Goal: Transaction & Acquisition: Book appointment/travel/reservation

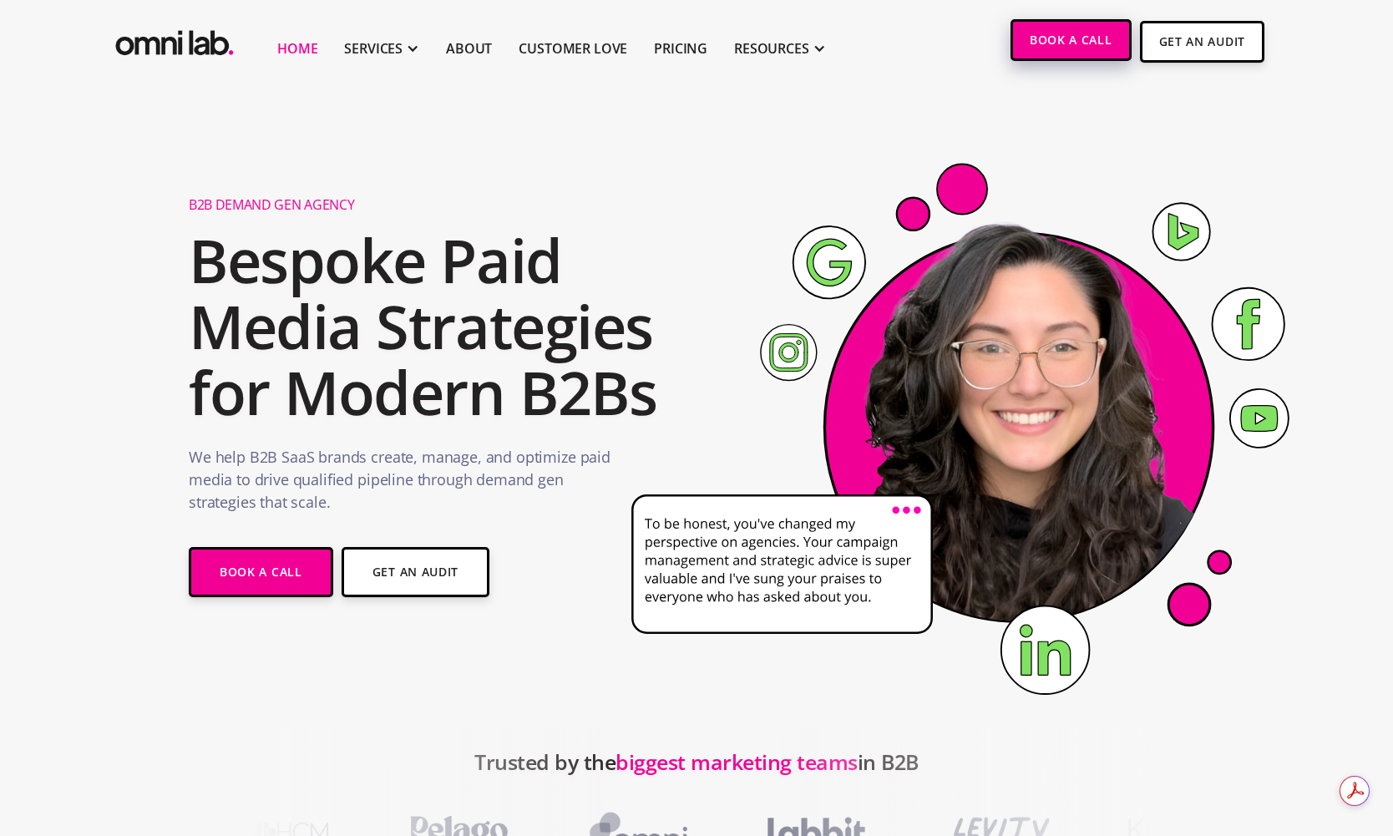
click at [1091, 52] on link "Book a Call" at bounding box center [1071, 40] width 121 height 42
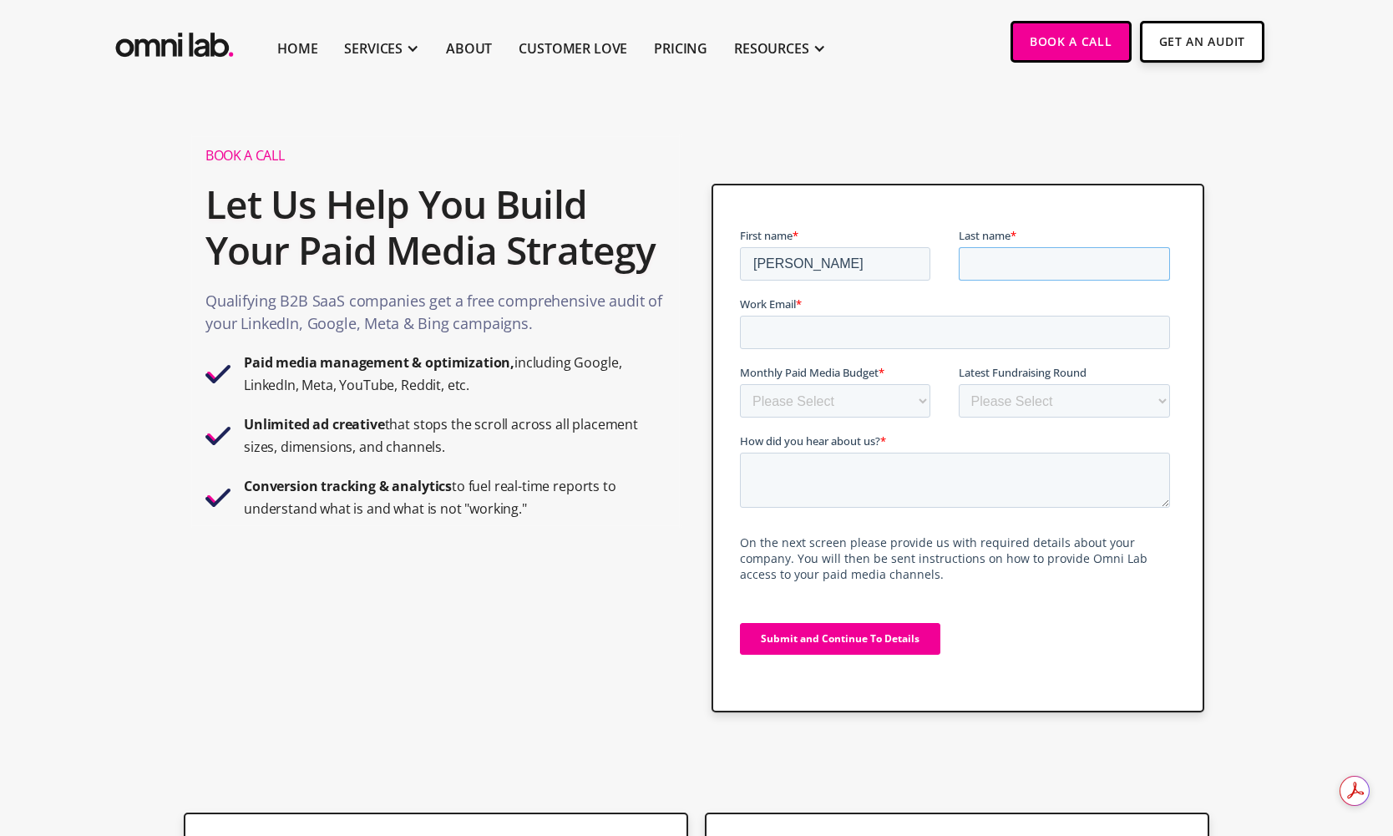
click at [986, 254] on input "Last name *" at bounding box center [1064, 263] width 212 height 33
type input "Ruby"
click at [839, 333] on input "Work Email *" at bounding box center [954, 332] width 430 height 33
type input "jessica.ruby@uniuni.com"
click at [857, 407] on select "Please Select $0 - $5,0000 $5,000 - $10,000 $10,000 - $25,000 $25,000 - $50,000…" at bounding box center [834, 400] width 190 height 33
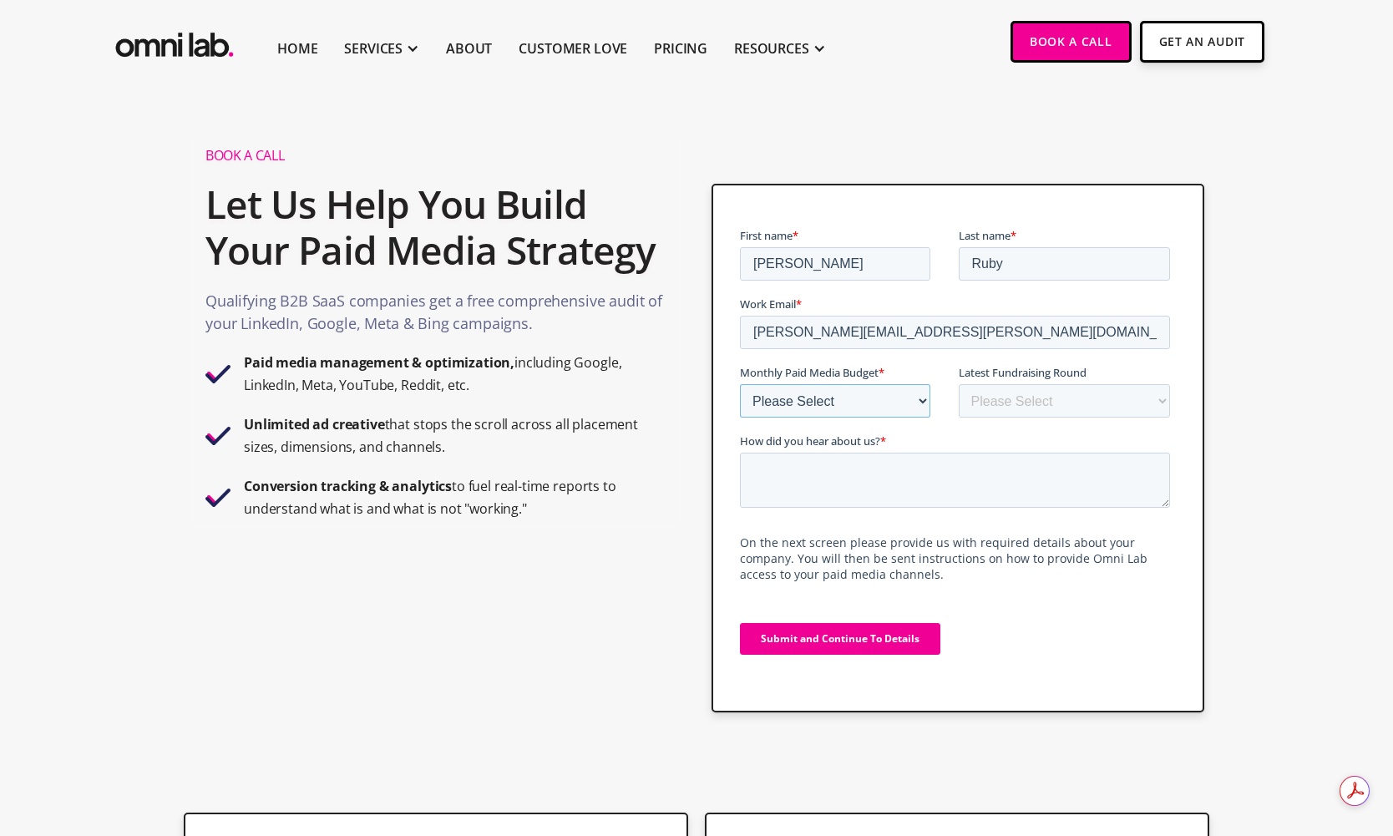
select select "5000-10000"
click at [739, 384] on select "Please Select $0 - $5,0000 $5,000 - $10,000 $10,000 - $25,000 $25,000 - $50,000…" at bounding box center [834, 400] width 190 height 33
click at [1012, 402] on select "Please Select Bootstrapped Seed Series A Series B Series C Series D +" at bounding box center [1064, 400] width 212 height 33
select select "series_d_+"
click at [958, 384] on select "Please Select Bootstrapped Seed Series A Series B Series C Series D +" at bounding box center [1064, 400] width 212 height 33
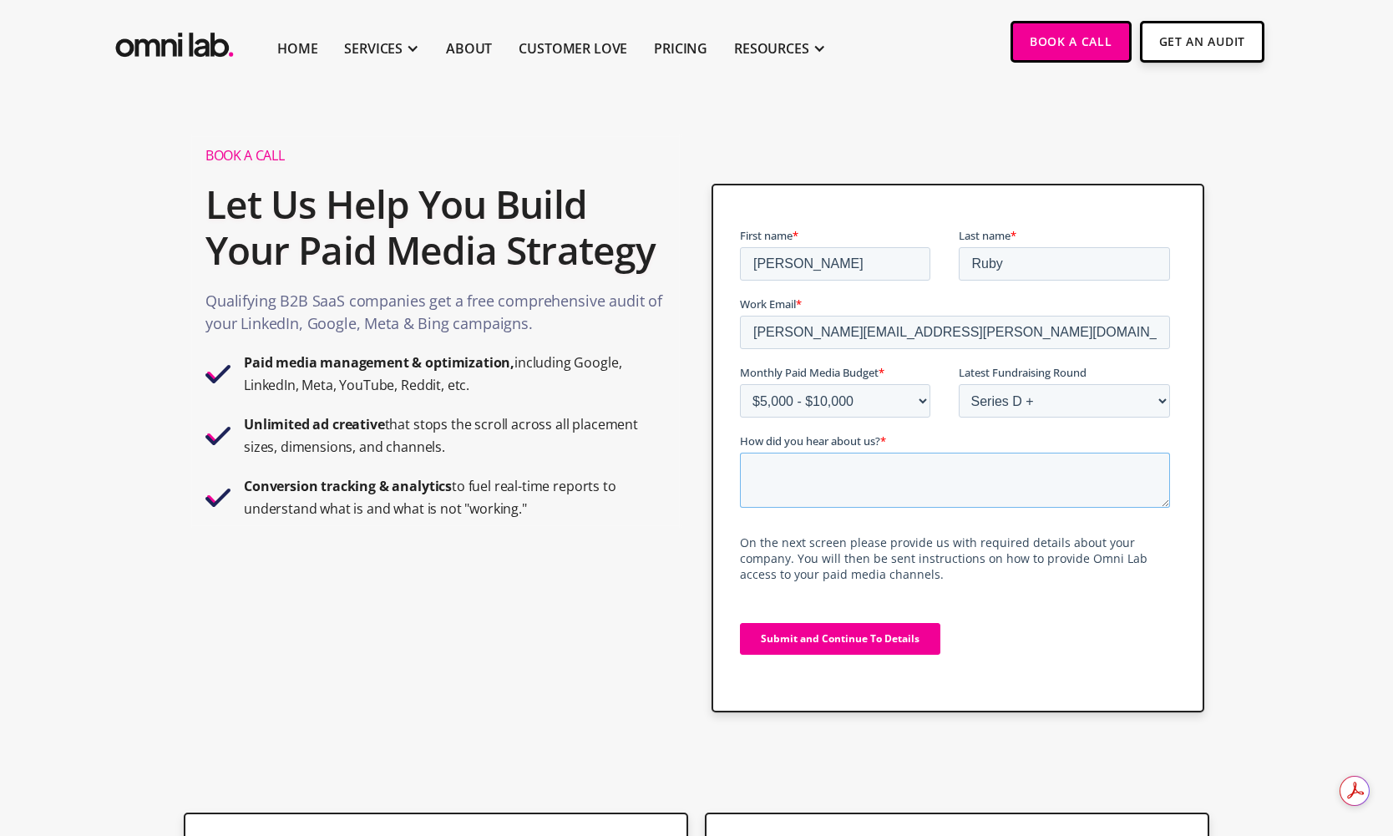
click at [918, 493] on textarea "How did you hear about us? *" at bounding box center [954, 480] width 430 height 55
type textarea "Sponsored newsletter"
click at [885, 640] on input "Submit and Continue To Details" at bounding box center [839, 639] width 200 height 32
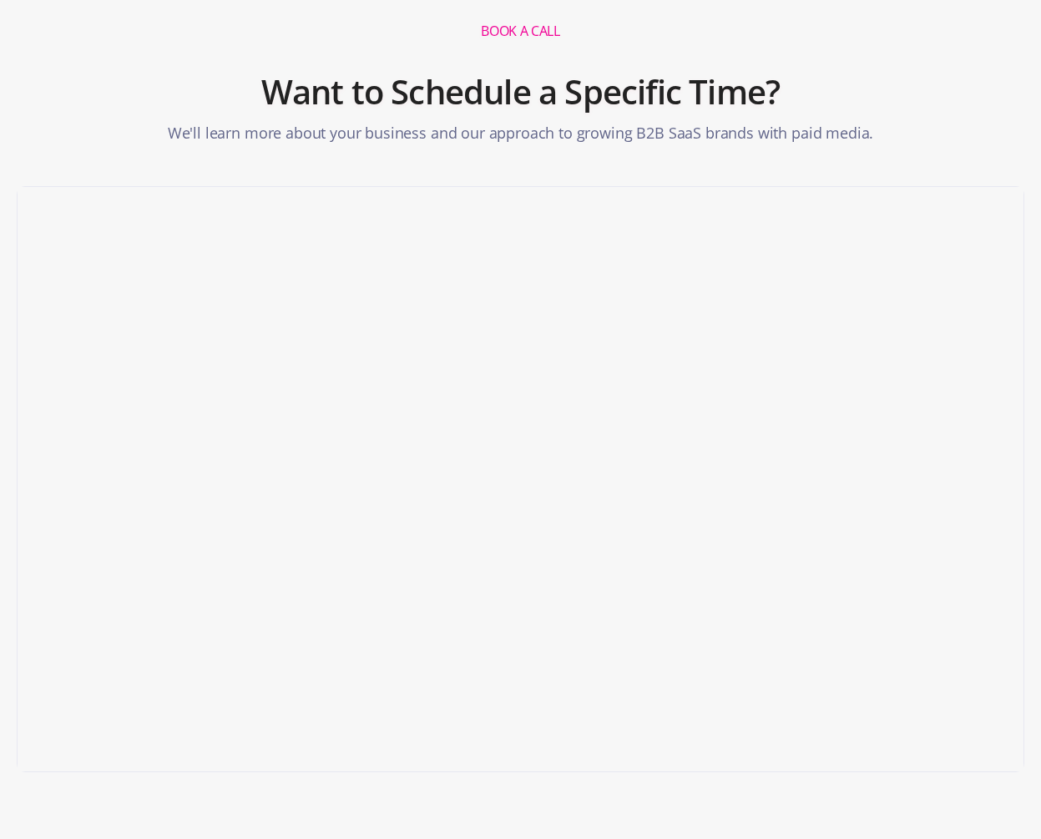
scroll to position [177, 0]
